Goal: Transaction & Acquisition: Book appointment/travel/reservation

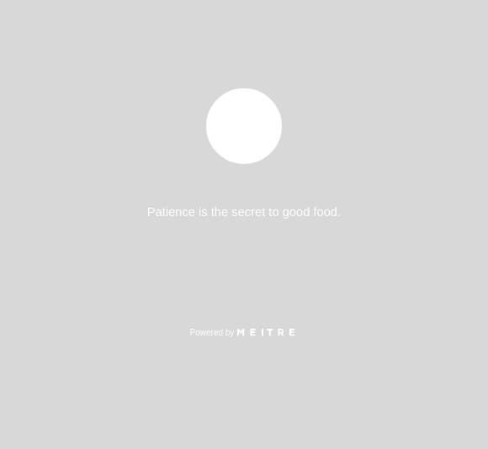
select select "es"
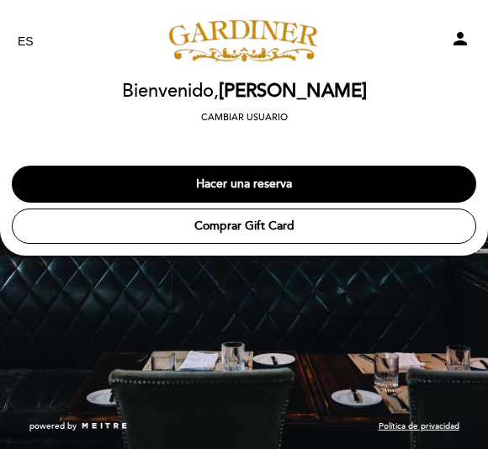
click at [458, 48] on icon "person" at bounding box center [460, 39] width 20 height 20
select select "es"
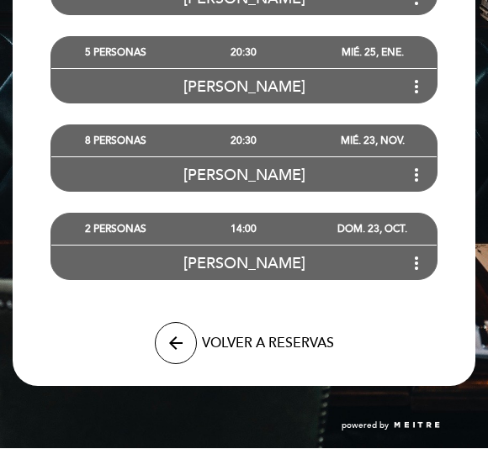
scroll to position [518, 0]
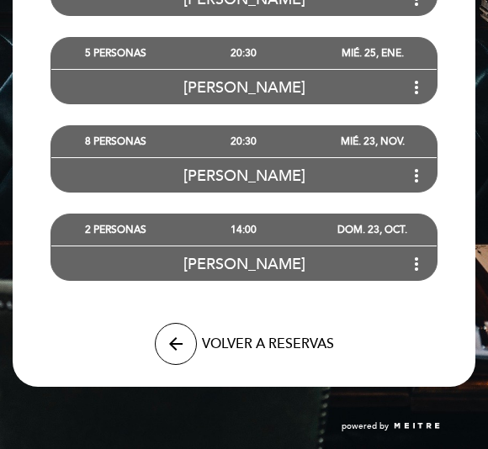
click at [180, 348] on icon "arrow_back" at bounding box center [176, 344] width 20 height 20
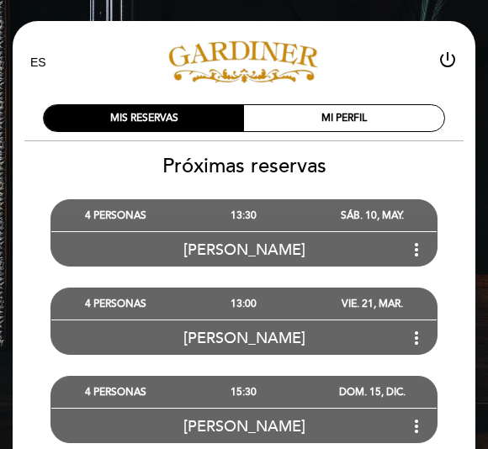
select select "es"
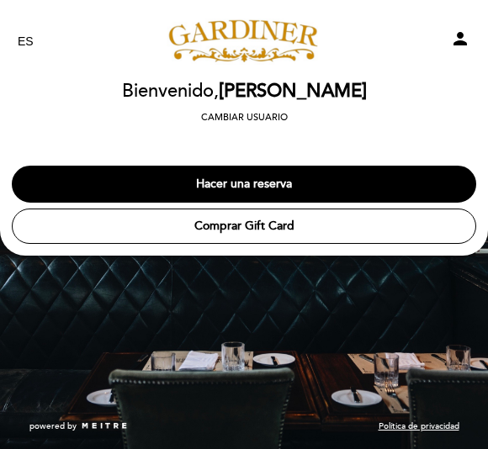
click at [281, 183] on button "Hacer una reserva" at bounding box center [244, 184] width 465 height 37
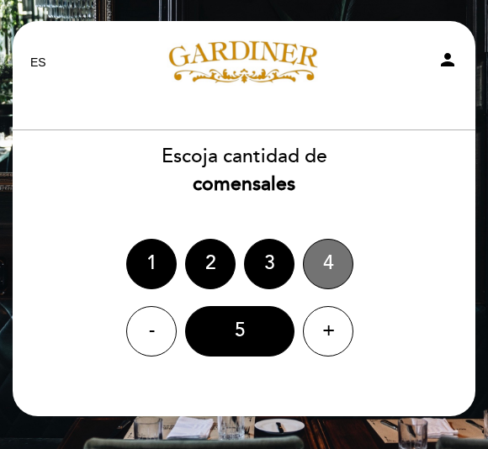
click at [327, 262] on div "4" at bounding box center [328, 264] width 50 height 50
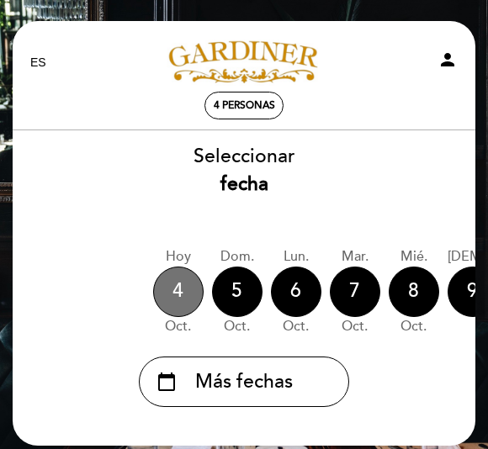
click at [182, 292] on div "4" at bounding box center [178, 292] width 50 height 50
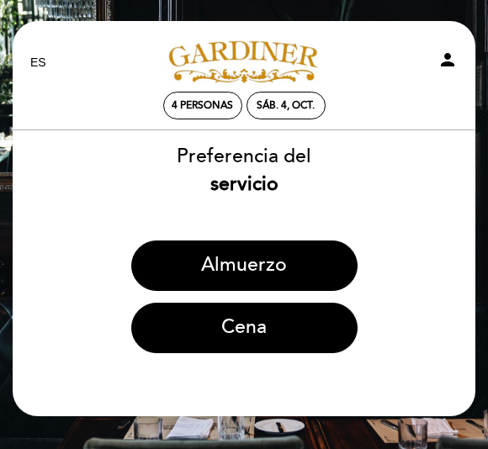
click at [282, 263] on button "Almuerzo" at bounding box center [244, 266] width 226 height 50
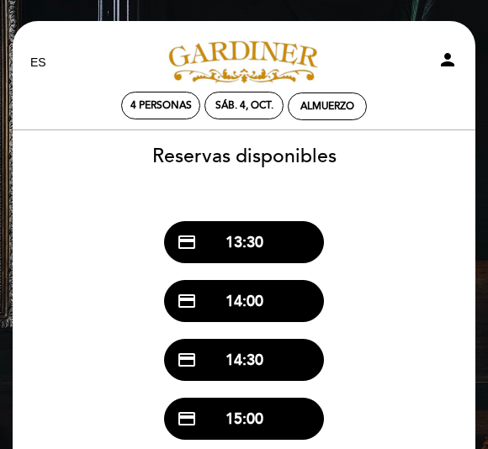
click at [267, 243] on button "credit_card 13:30" at bounding box center [244, 242] width 160 height 42
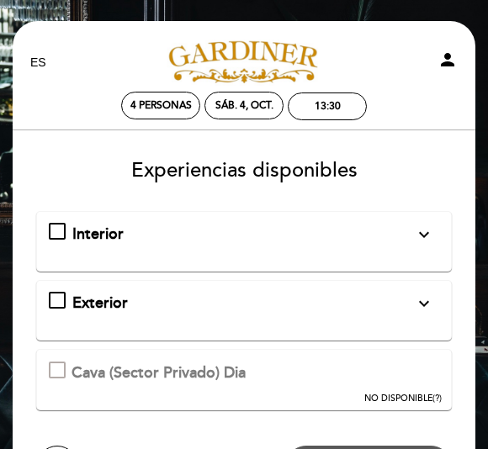
click at [69, 300] on div "Exterior expand_more Mesas al aire libre. En caso de lluvia la reserva se cance…" at bounding box center [244, 304] width 391 height 22
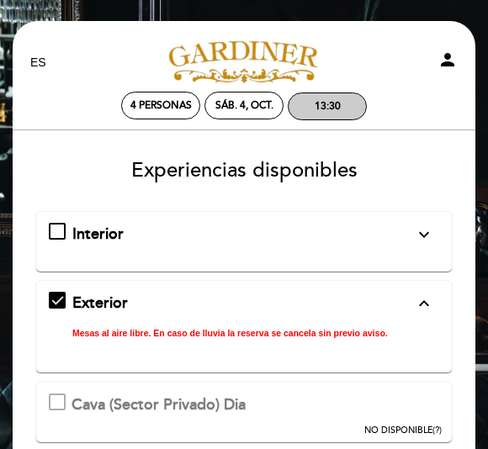
click at [338, 105] on div "13:30" at bounding box center [328, 106] width 26 height 13
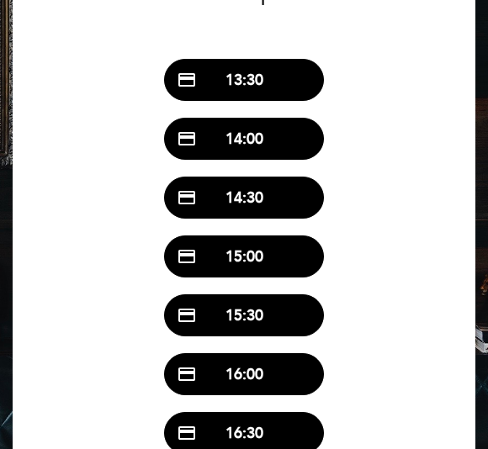
scroll to position [162, 0]
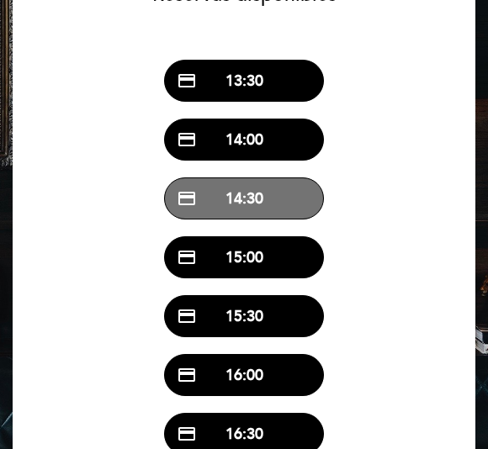
click at [289, 200] on button "credit_card 14:30" at bounding box center [244, 199] width 160 height 42
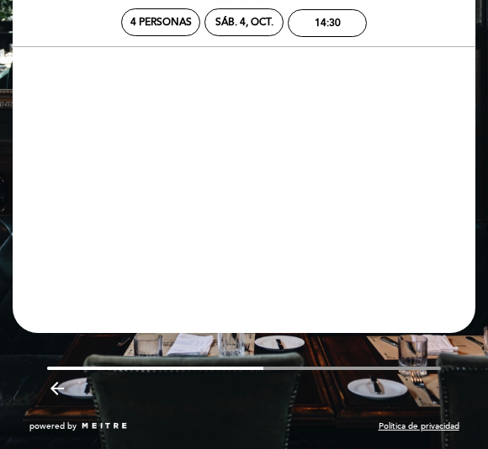
scroll to position [0, 0]
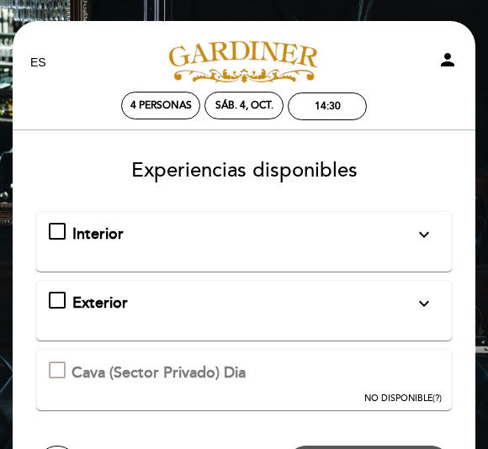
click at [79, 287] on div "Exterior expand_more Mesas al aire libre. En caso de lluvia la reserva se cance…" at bounding box center [244, 310] width 416 height 61
click at [72, 293] on div "Exterior expand_more Mesas al aire libre. En caso de lluvia la reserva se cance…" at bounding box center [244, 304] width 391 height 22
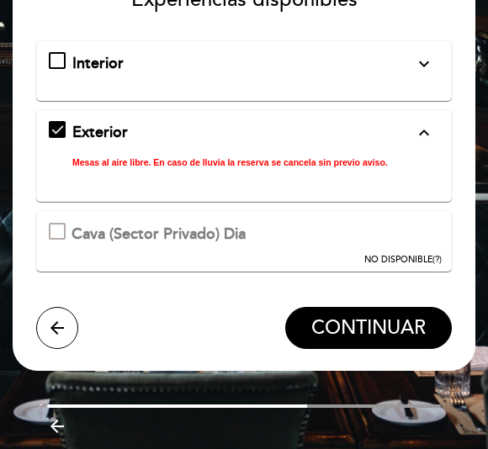
scroll to position [176, 0]
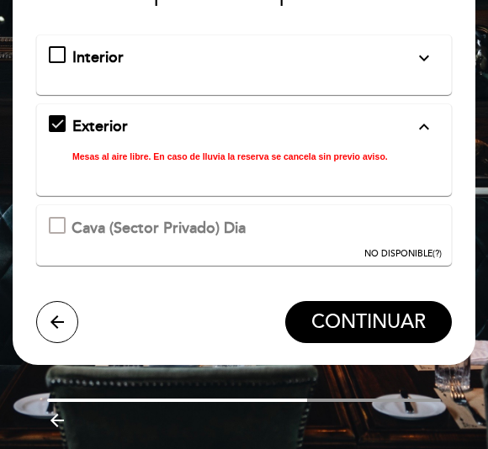
click at [380, 315] on span "CONTINUAR" at bounding box center [368, 323] width 114 height 24
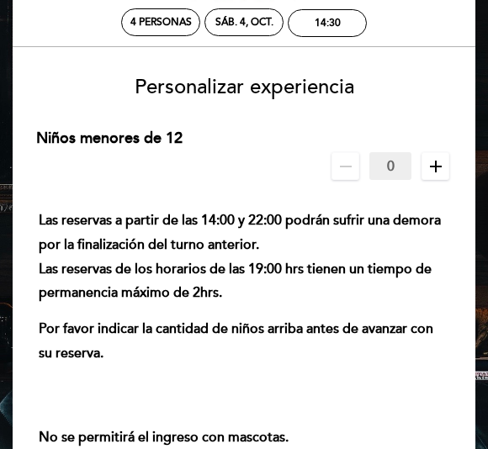
click at [343, 173] on icon "remove" at bounding box center [346, 167] width 20 height 20
click at [436, 170] on icon "add" at bounding box center [436, 167] width 20 height 20
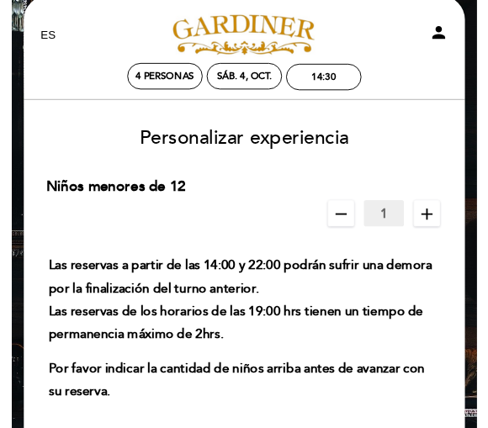
scroll to position [0, 0]
